Goal: Transaction & Acquisition: Register for event/course

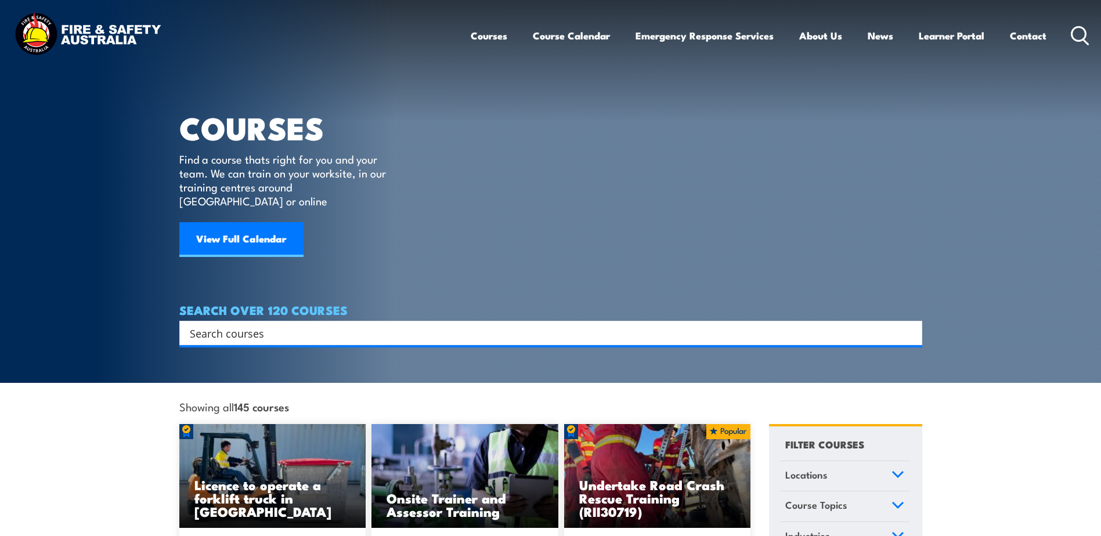
click at [283, 324] on input "Search input" at bounding box center [543, 332] width 707 height 17
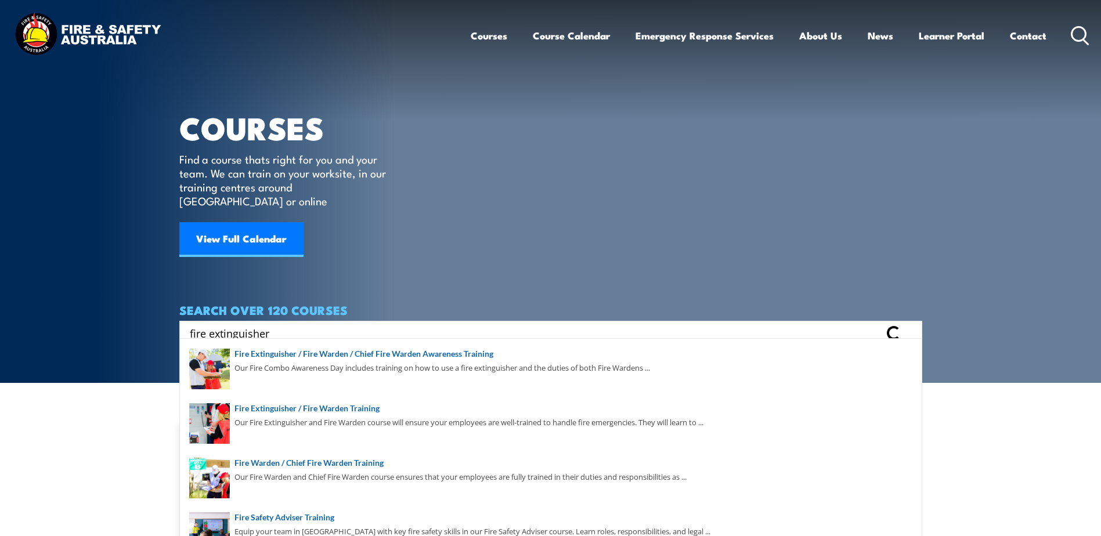
type input "fire extinguisher"
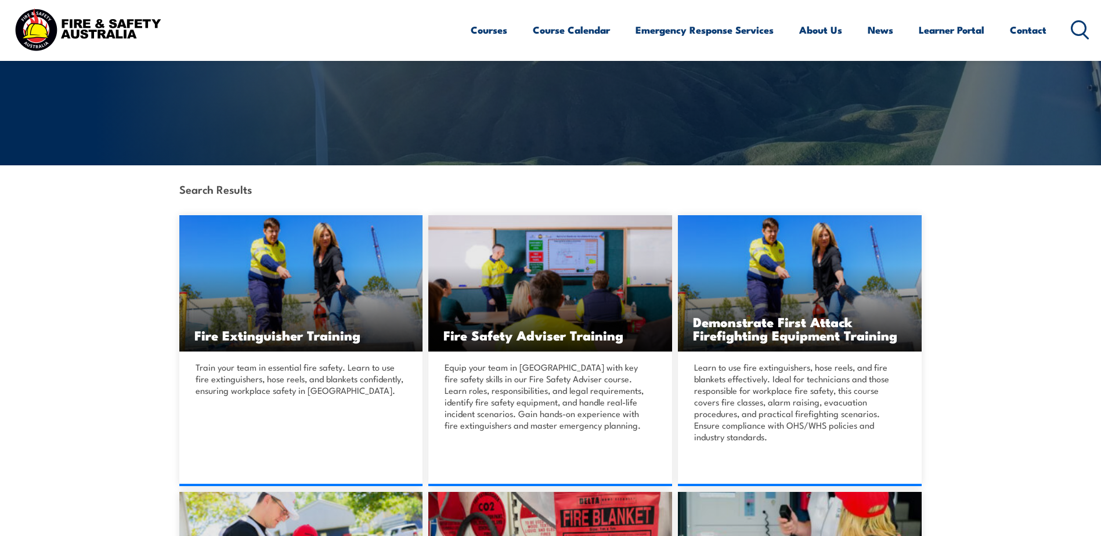
scroll to position [174, 0]
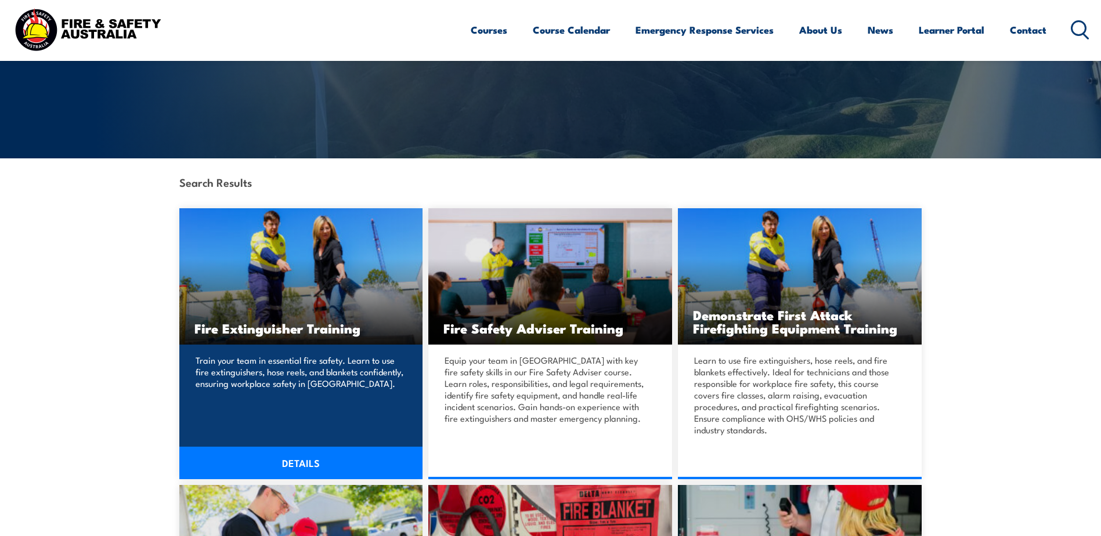
click at [295, 460] on link "DETAILS" at bounding box center [301, 463] width 244 height 32
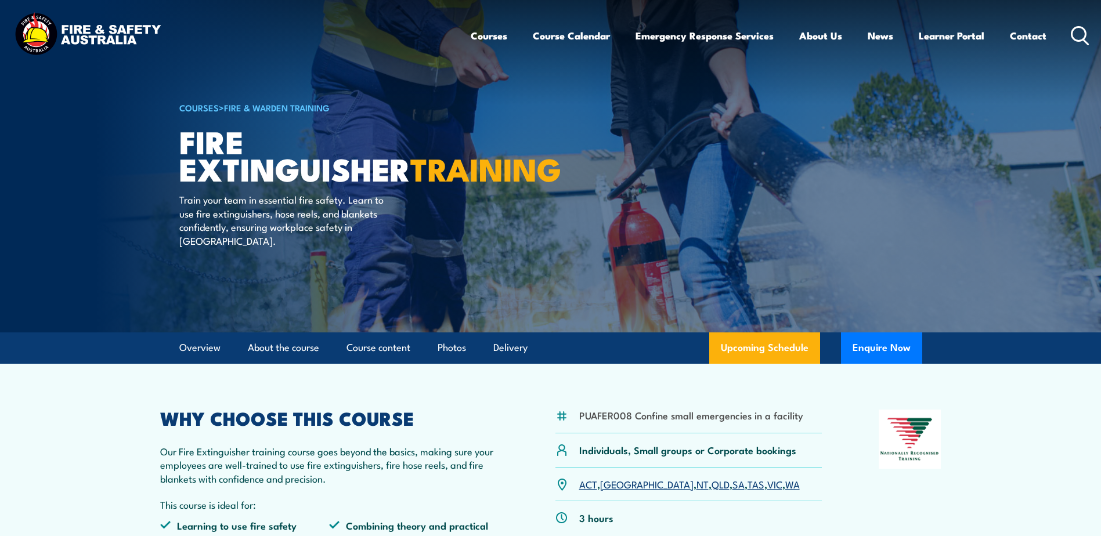
click at [732, 484] on link "SA" at bounding box center [738, 484] width 12 height 14
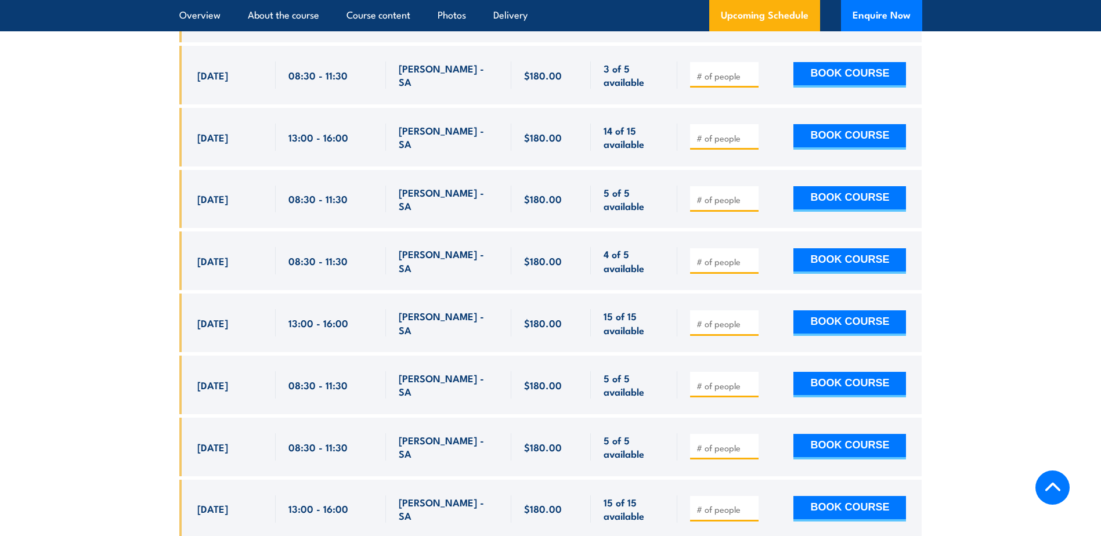
scroll to position [2412, 0]
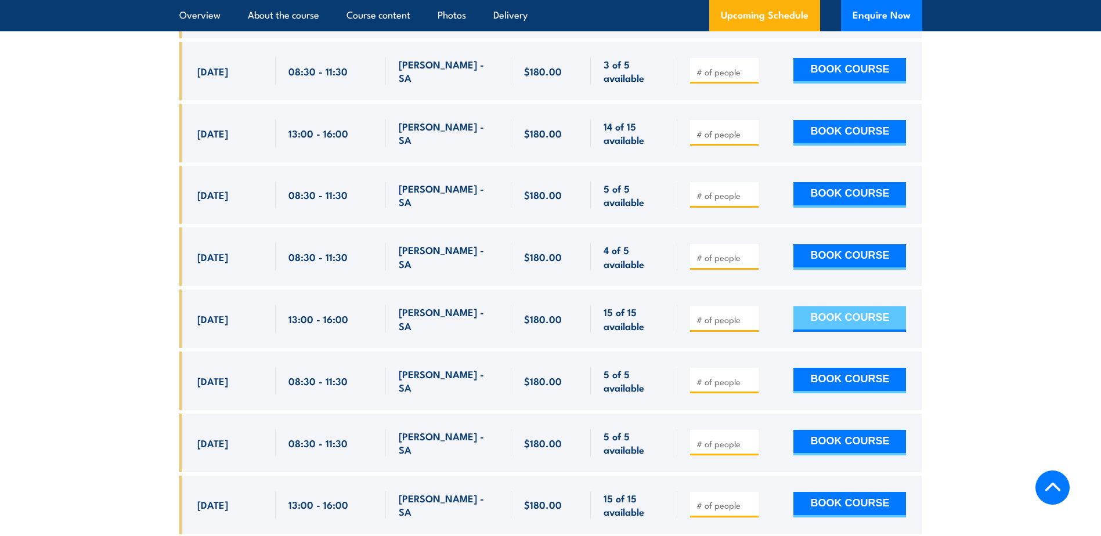
click at [840, 306] on button "BOOK COURSE" at bounding box center [849, 319] width 113 height 26
type input "1"
click at [856, 306] on button "BOOK COURSE" at bounding box center [849, 319] width 113 height 26
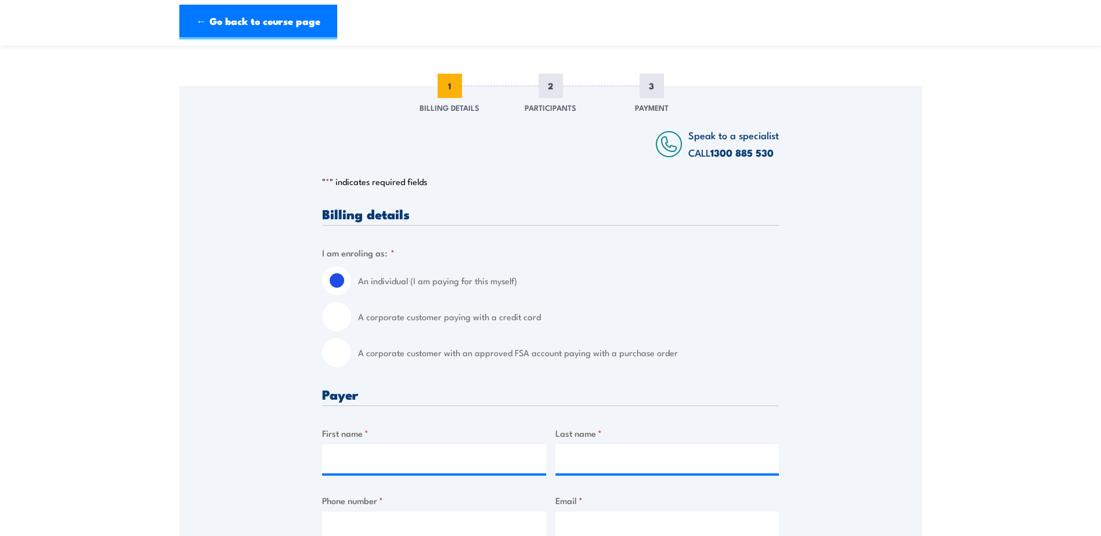
scroll to position [116, 0]
click at [341, 353] on input "A corporate customer with an approved FSA account paying with a purchase order" at bounding box center [336, 352] width 29 height 29
radio input "true"
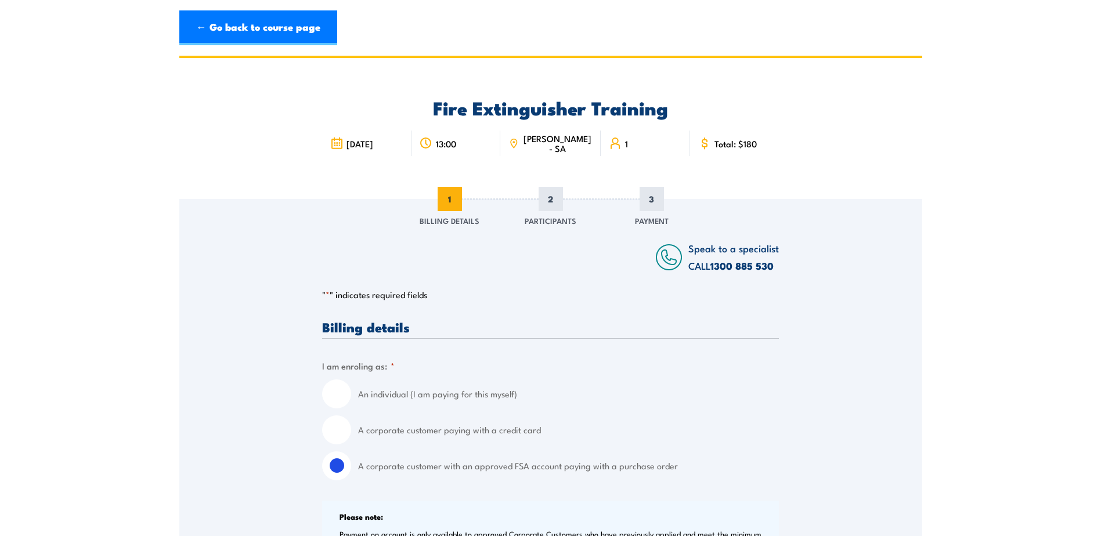
scroll to position [0, 0]
